Goal: Transaction & Acquisition: Purchase product/service

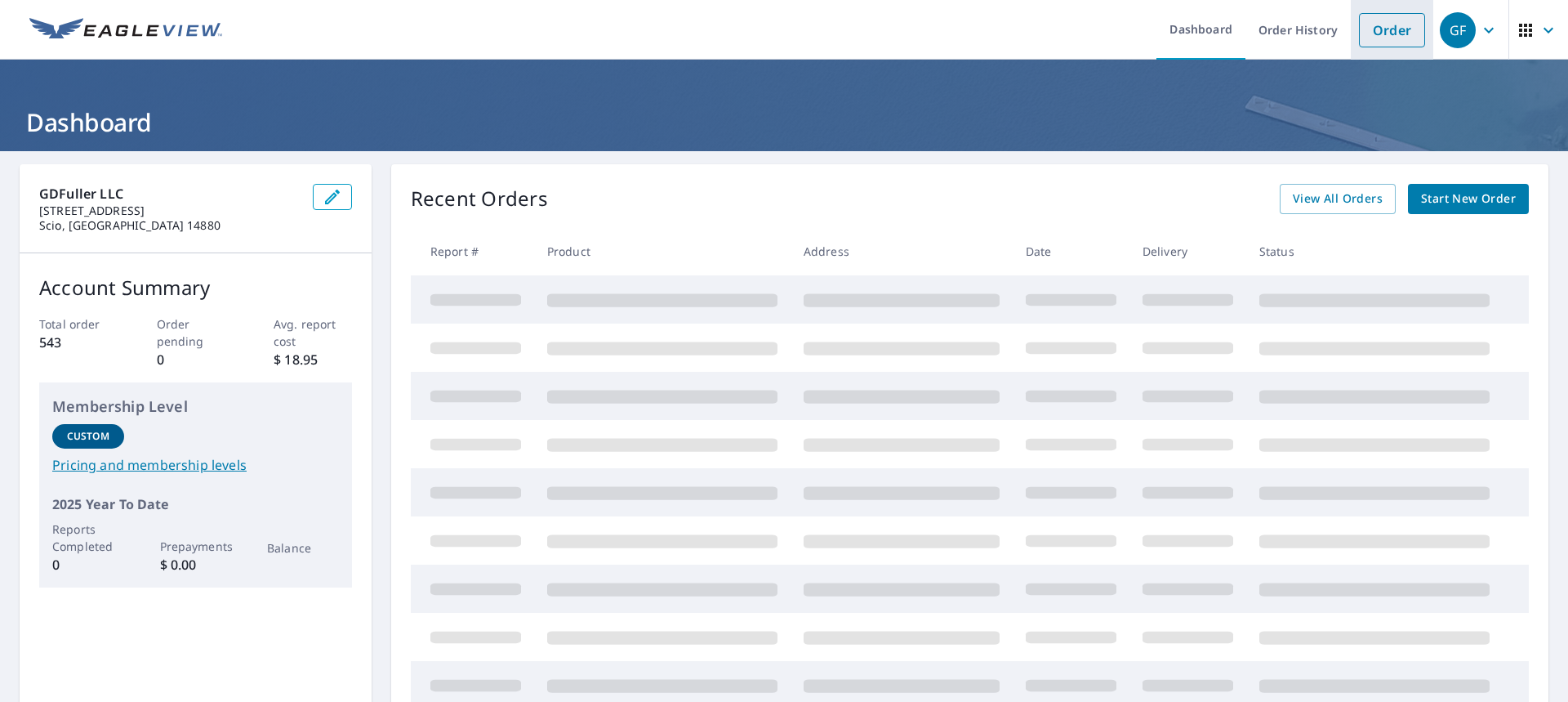
click at [1378, 30] on link "Order" at bounding box center [1392, 30] width 66 height 34
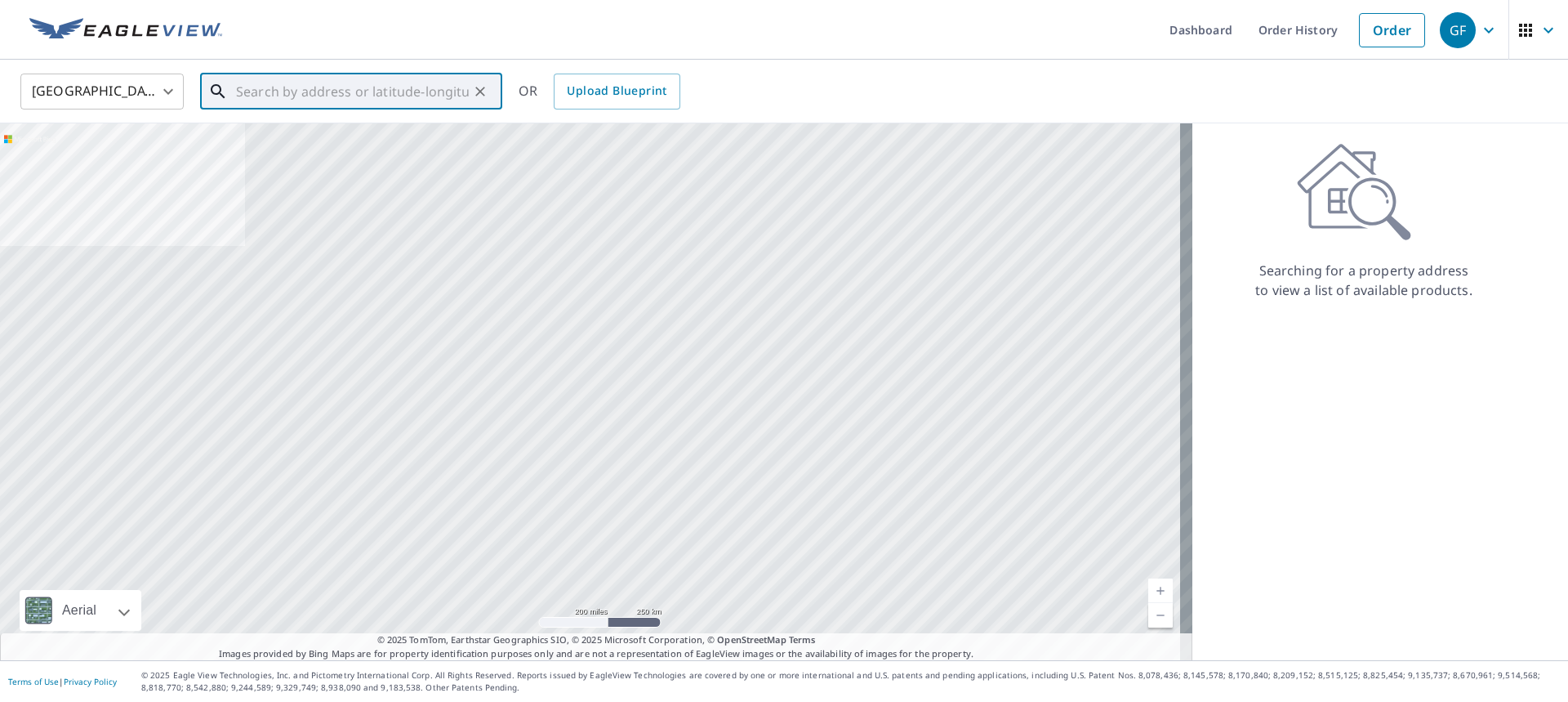
click at [446, 88] on input "text" at bounding box center [352, 91] width 233 height 46
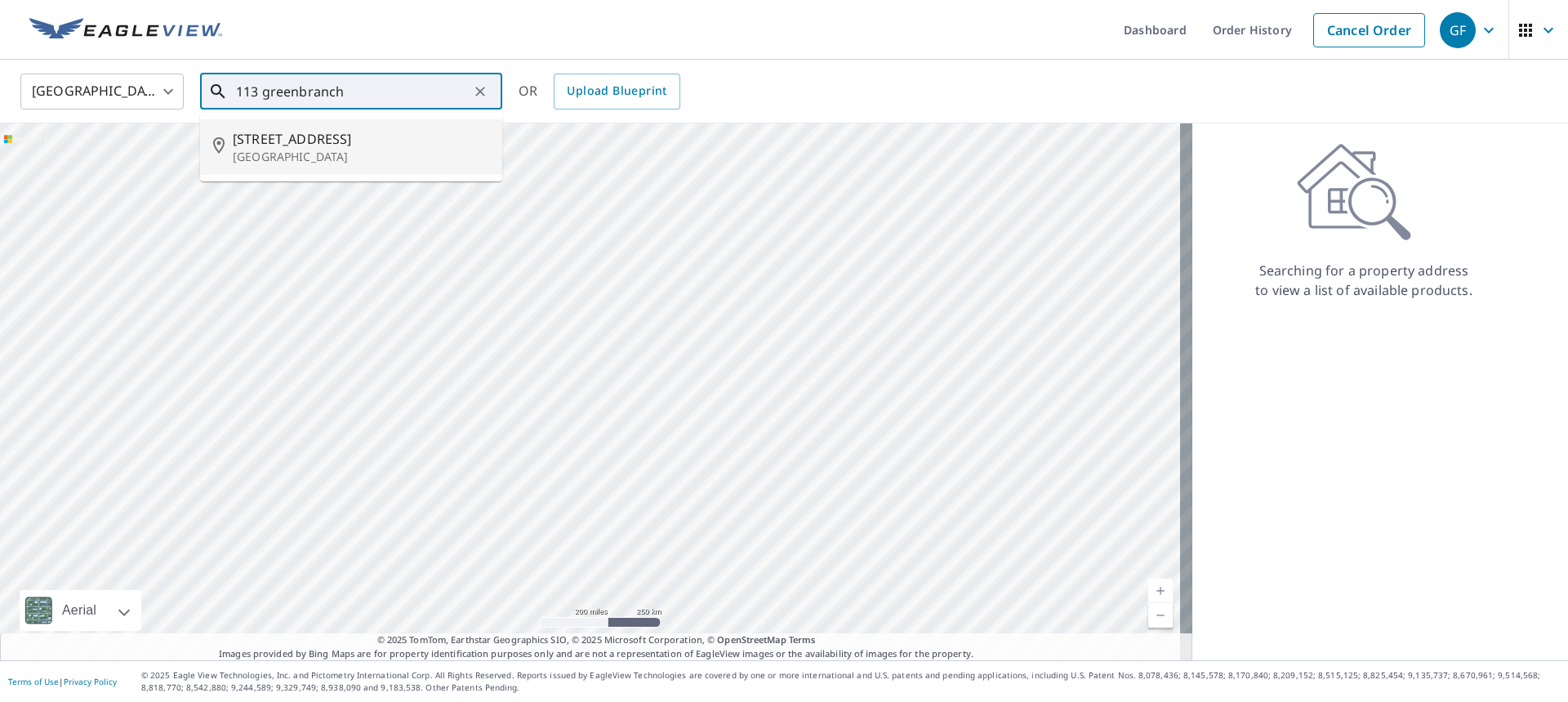
click at [434, 158] on p "[GEOGRAPHIC_DATA]" at bounding box center [361, 157] width 257 height 17
type input "[STREET_ADDRESS]"
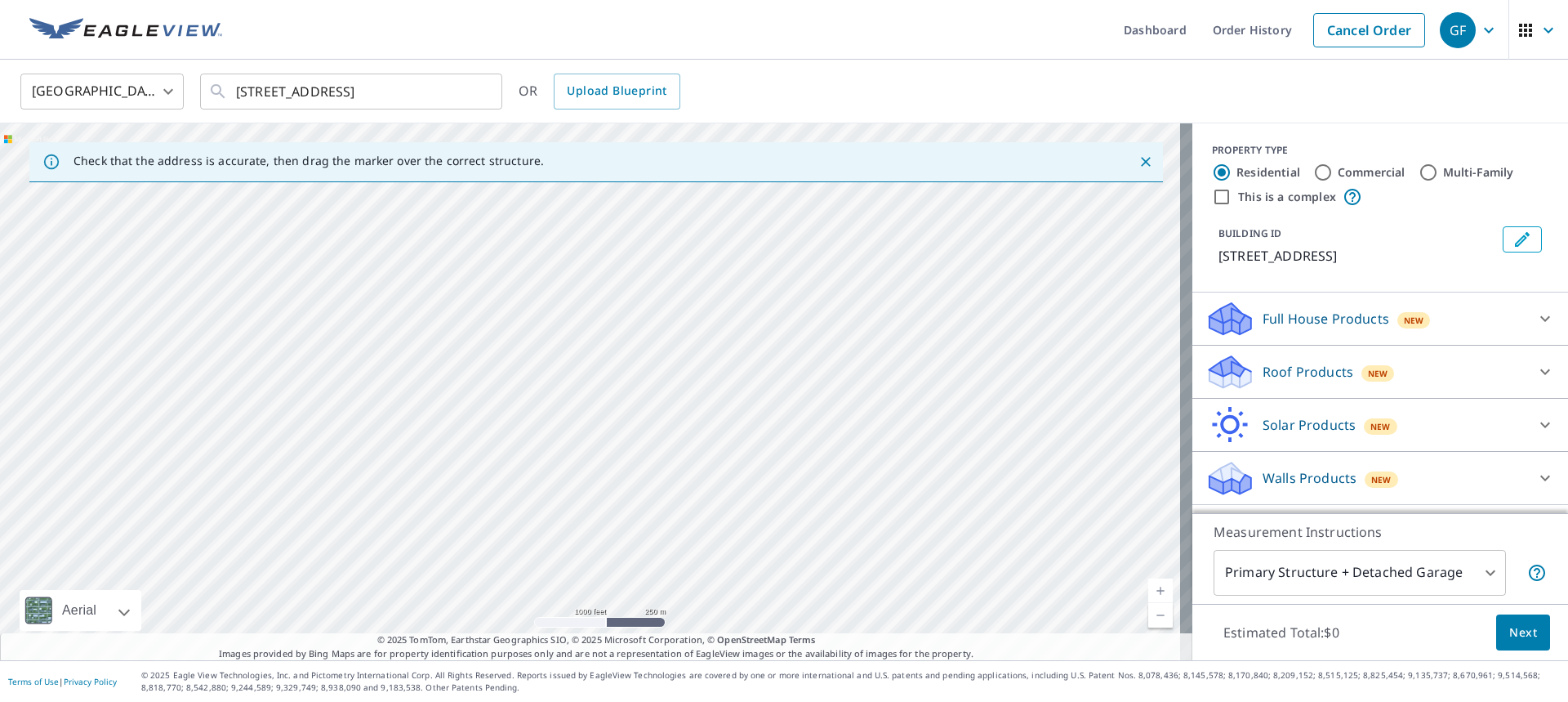
drag, startPoint x: 523, startPoint y: 304, endPoint x: 721, endPoint y: 588, distance: 346.2
click at [721, 588] on div "[STREET_ADDRESS]" at bounding box center [596, 392] width 1193 height 537
drag, startPoint x: 541, startPoint y: 499, endPoint x: 534, endPoint y: 346, distance: 153.2
click at [534, 346] on div "[STREET_ADDRESS]" at bounding box center [596, 392] width 1193 height 537
drag, startPoint x: 689, startPoint y: 437, endPoint x: 649, endPoint y: 436, distance: 40.0
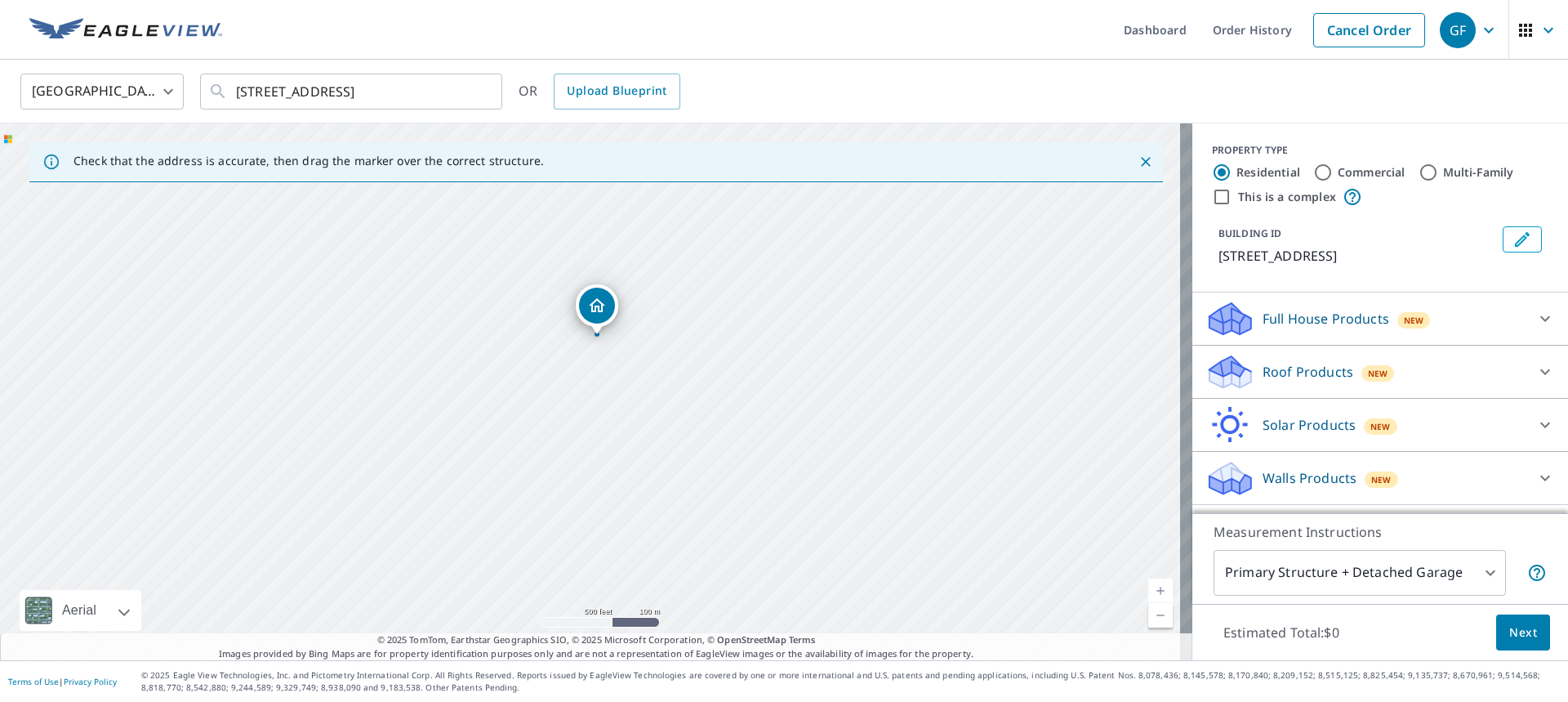
click at [649, 436] on div "[STREET_ADDRESS]" at bounding box center [596, 392] width 1193 height 537
drag, startPoint x: 632, startPoint y: 577, endPoint x: 651, endPoint y: 579, distance: 19.1
click at [636, 588] on div "[STREET_ADDRESS]" at bounding box center [596, 392] width 1193 height 537
drag, startPoint x: 490, startPoint y: 293, endPoint x: 508, endPoint y: 333, distance: 43.9
click at [508, 333] on div "[STREET_ADDRESS]" at bounding box center [596, 392] width 1193 height 537
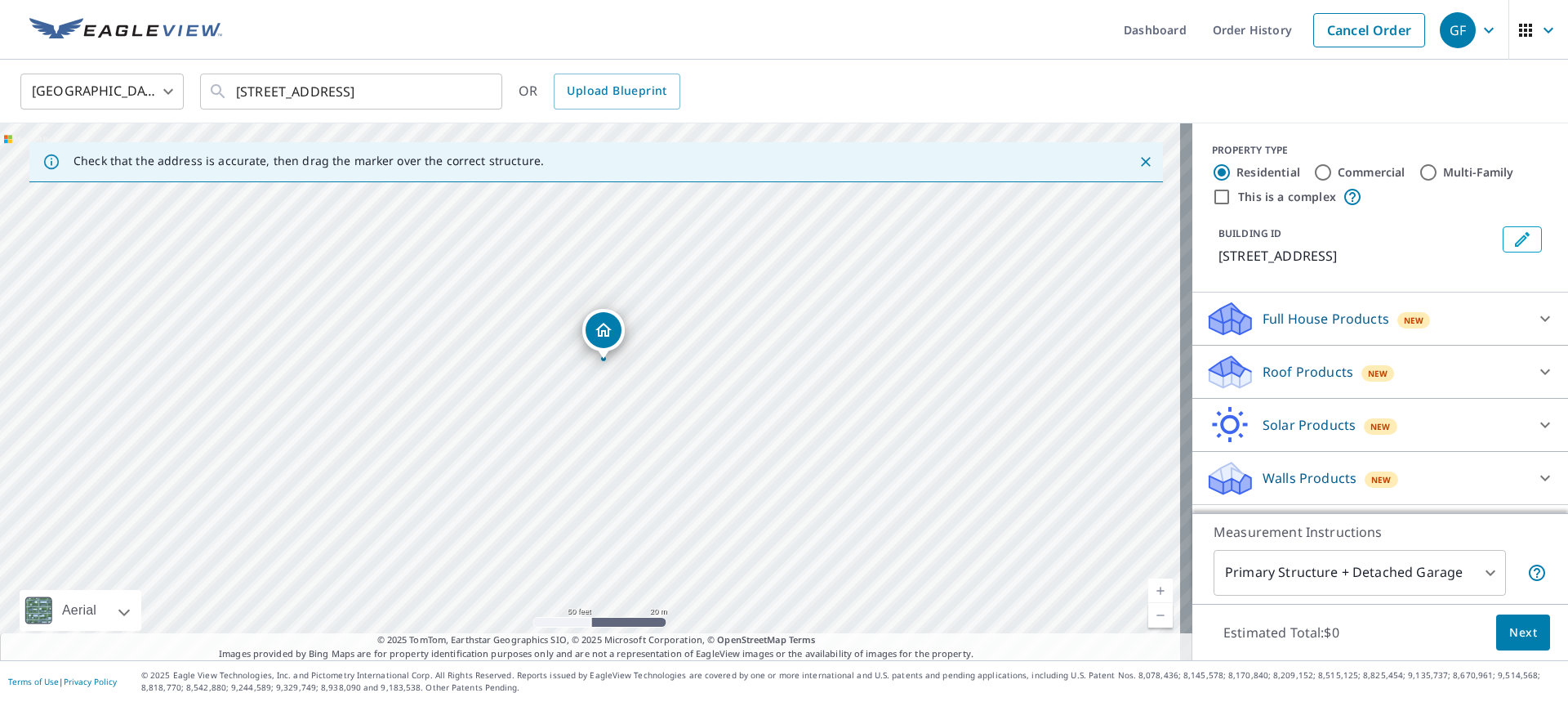
drag, startPoint x: 540, startPoint y: 319, endPoint x: 600, endPoint y: 332, distance: 61.4
drag, startPoint x: 663, startPoint y: 413, endPoint x: 533, endPoint y: 386, distance: 132.8
click at [1273, 371] on p "Roof Products" at bounding box center [1307, 372] width 90 height 20
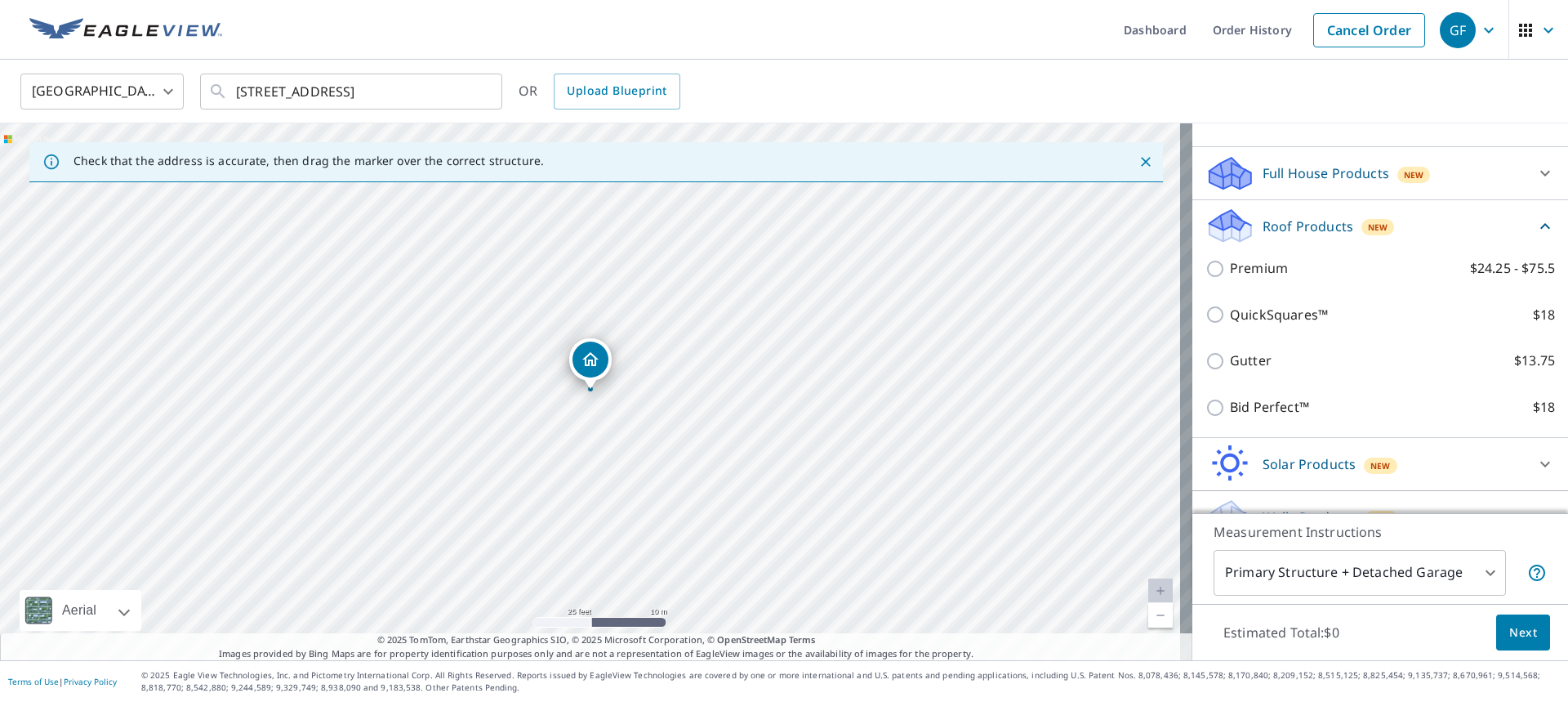
scroll to position [177, 0]
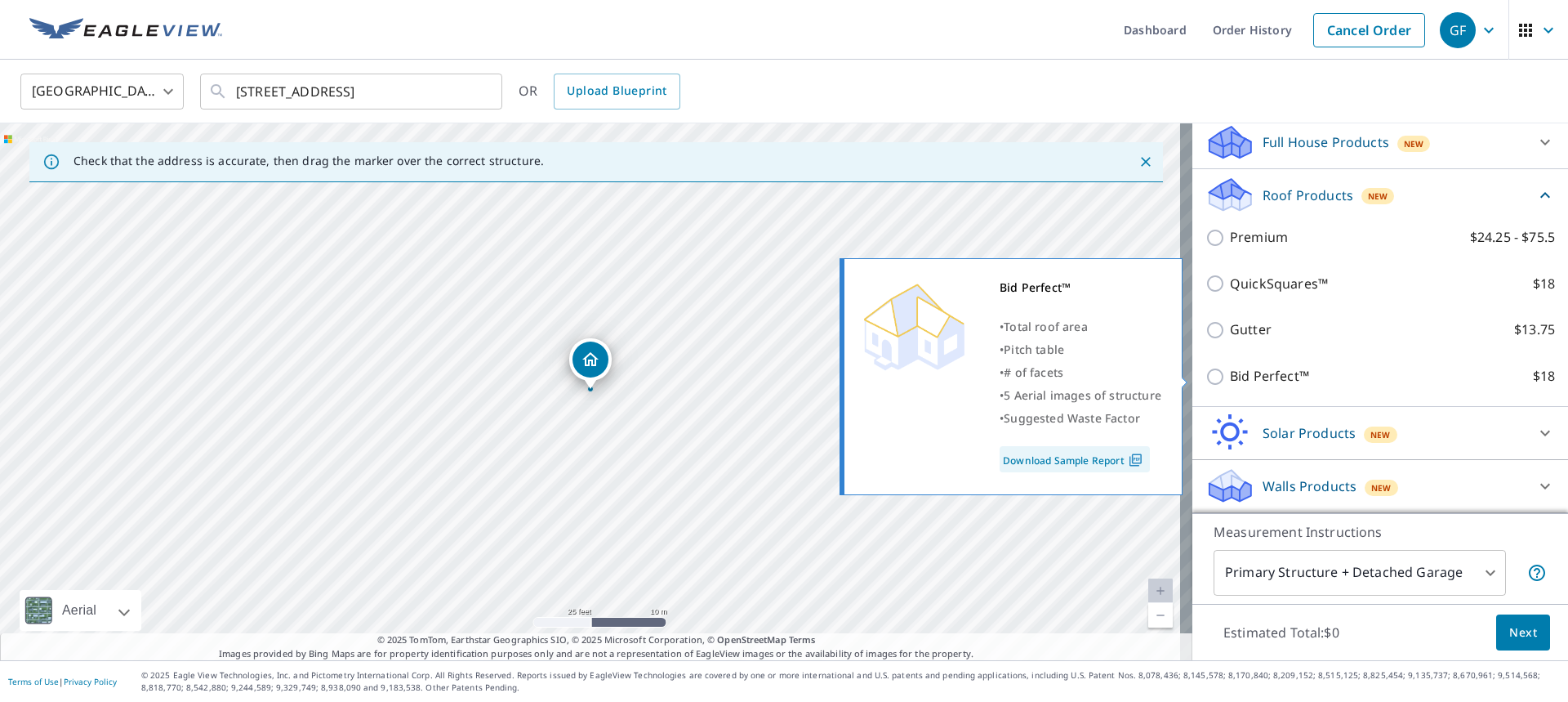
click at [1205, 380] on input "Bid Perfect™ $18" at bounding box center [1218, 377] width 25 height 20
checkbox input "true"
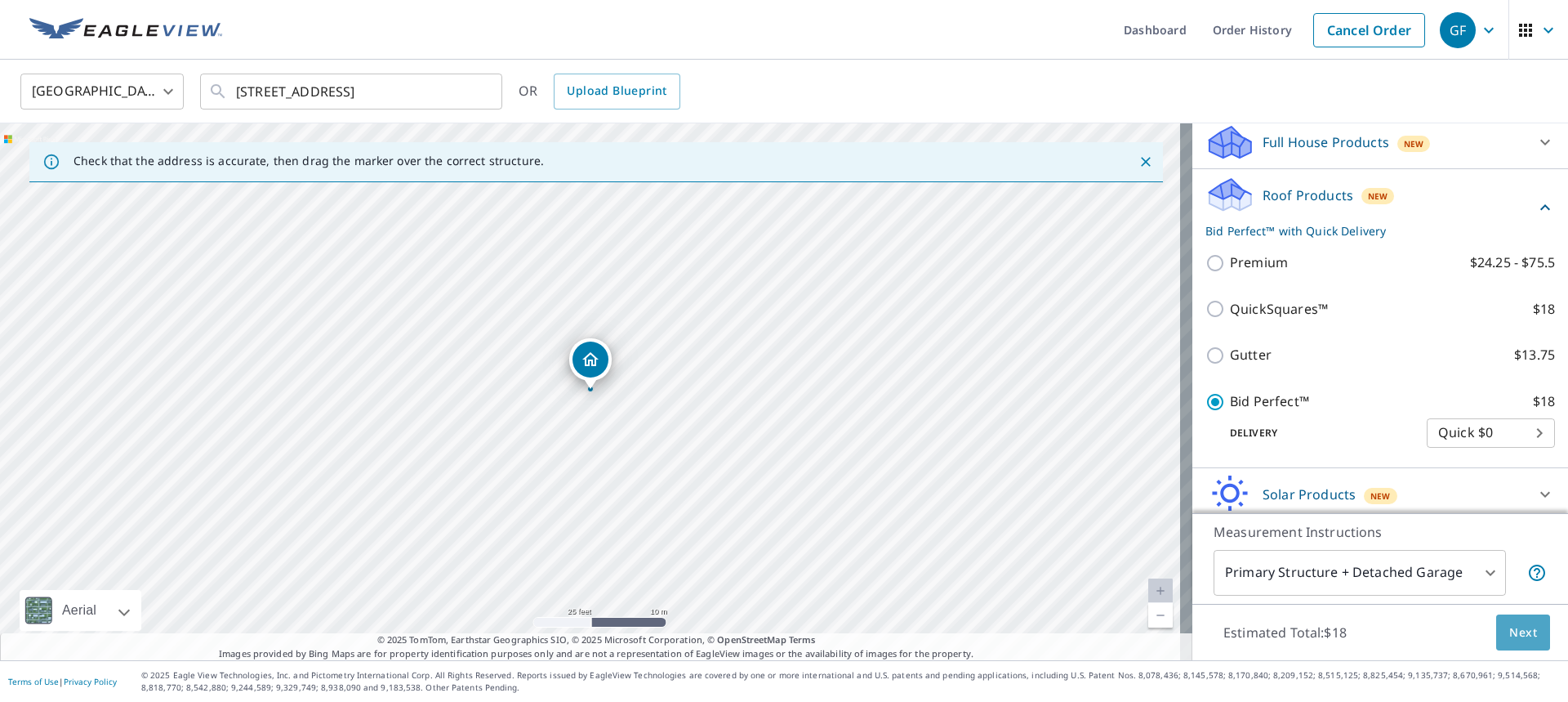
click at [1516, 627] on span "Next" at bounding box center [1523, 632] width 28 height 21
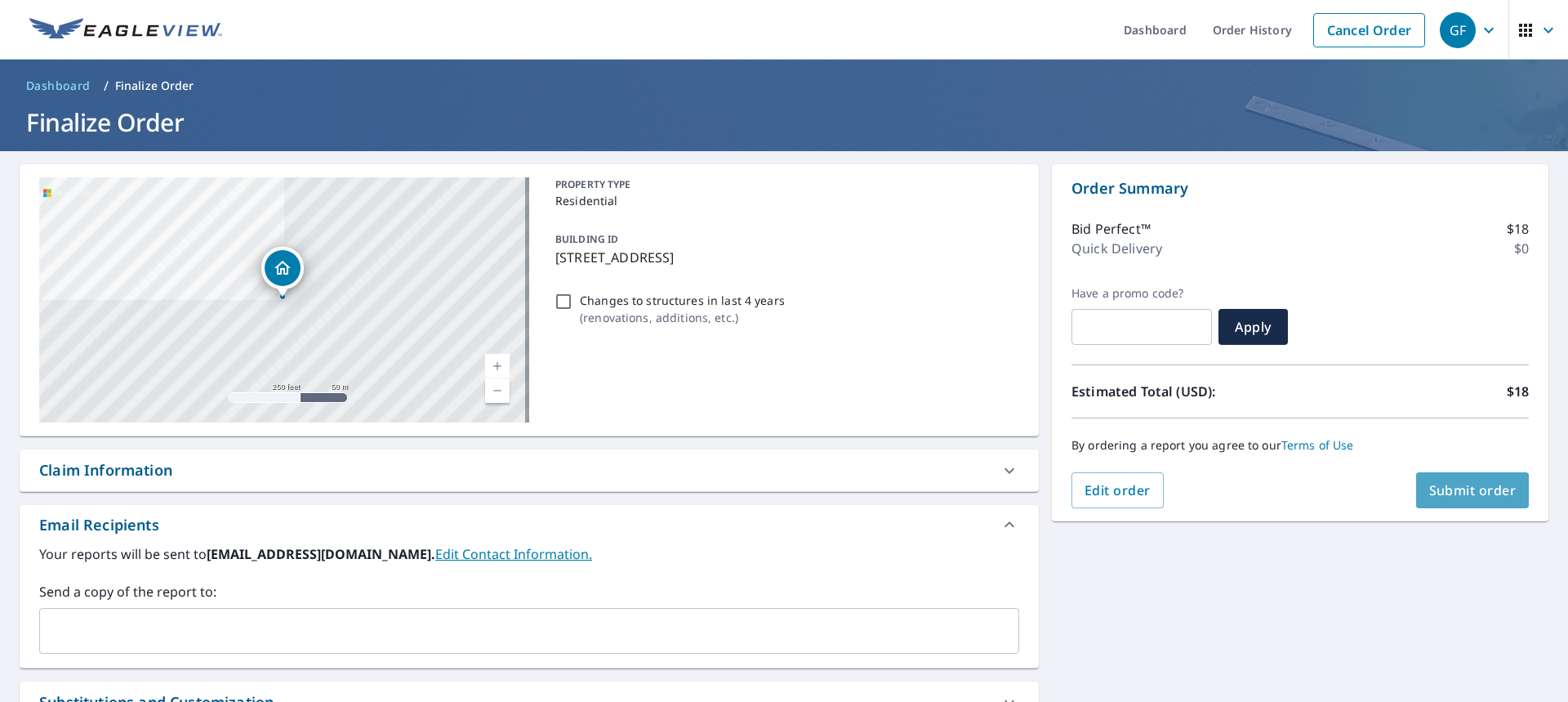
click at [1452, 488] on span "Submit order" at bounding box center [1473, 491] width 88 height 18
